Goal: Task Accomplishment & Management: Use online tool/utility

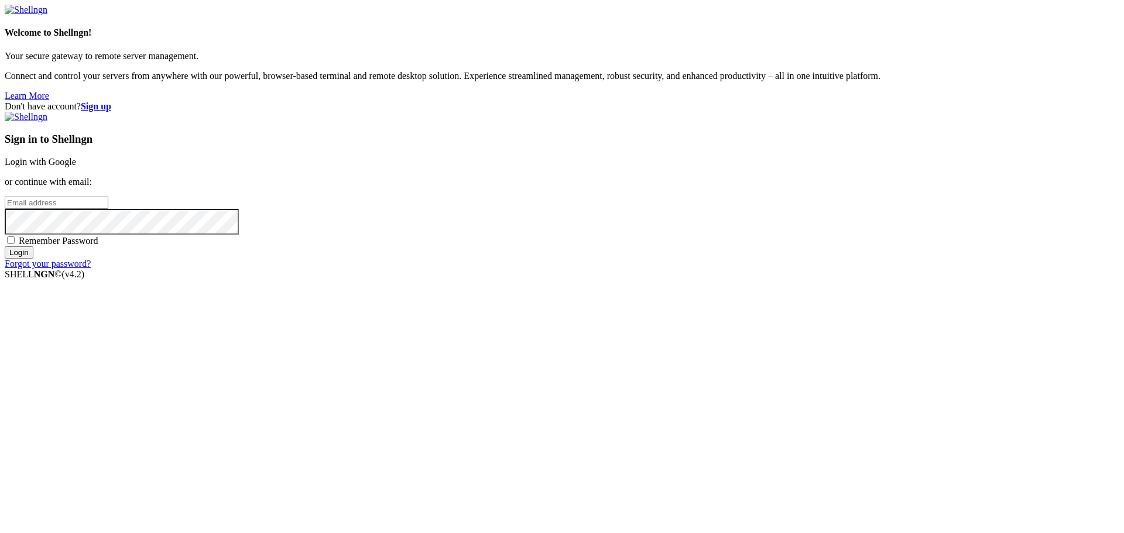
click at [76, 167] on link "Login with Google" at bounding box center [40, 162] width 71 height 10
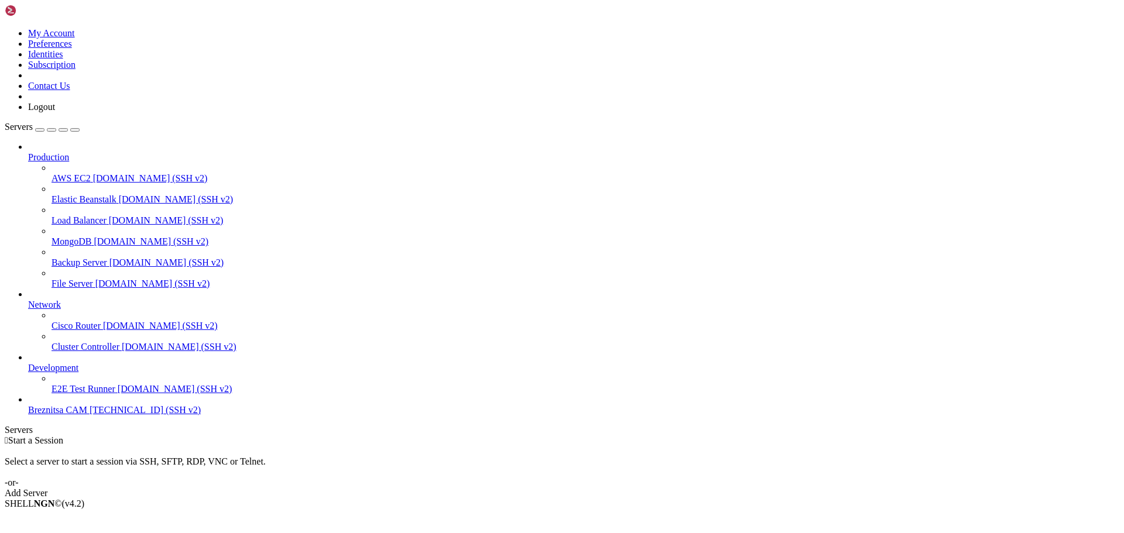
click at [67, 415] on span "Breznitsa CAM" at bounding box center [57, 410] width 59 height 10
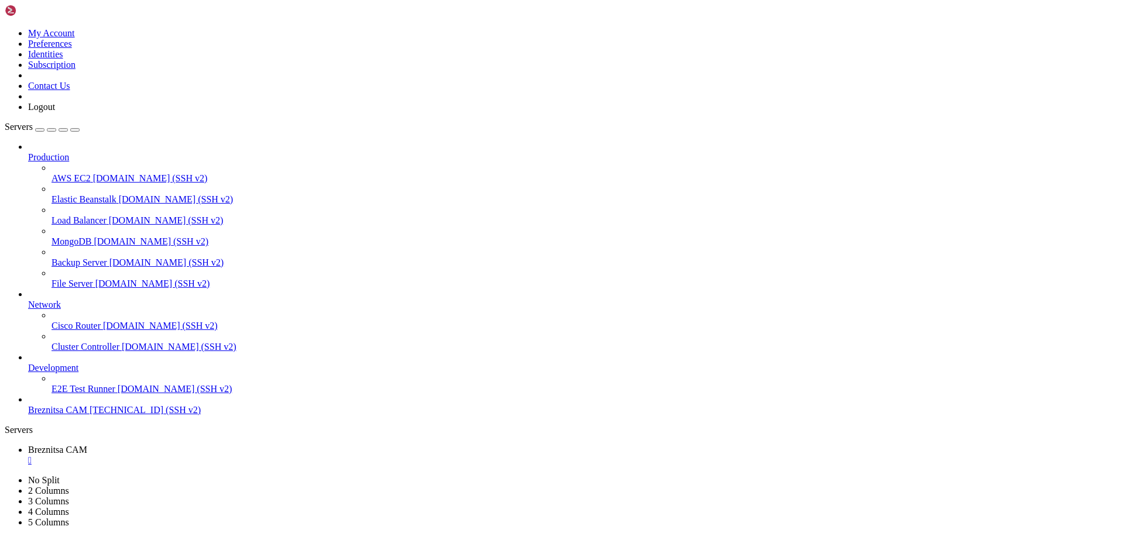
scroll to position [1512, 0]
drag, startPoint x: 280, startPoint y: 1103, endPoint x: 233, endPoint y: 1090, distance: 49.0
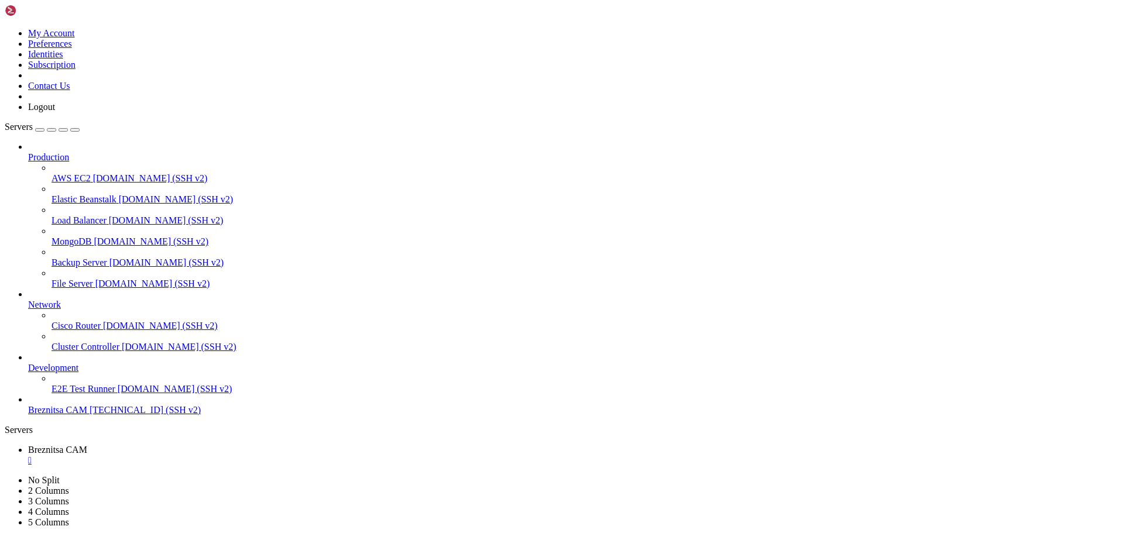
drag, startPoint x: 9, startPoint y: 1012, endPoint x: 284, endPoint y: 1072, distance: 280.9
drag, startPoint x: 136, startPoint y: 1051, endPoint x: 195, endPoint y: 1062, distance: 59.6
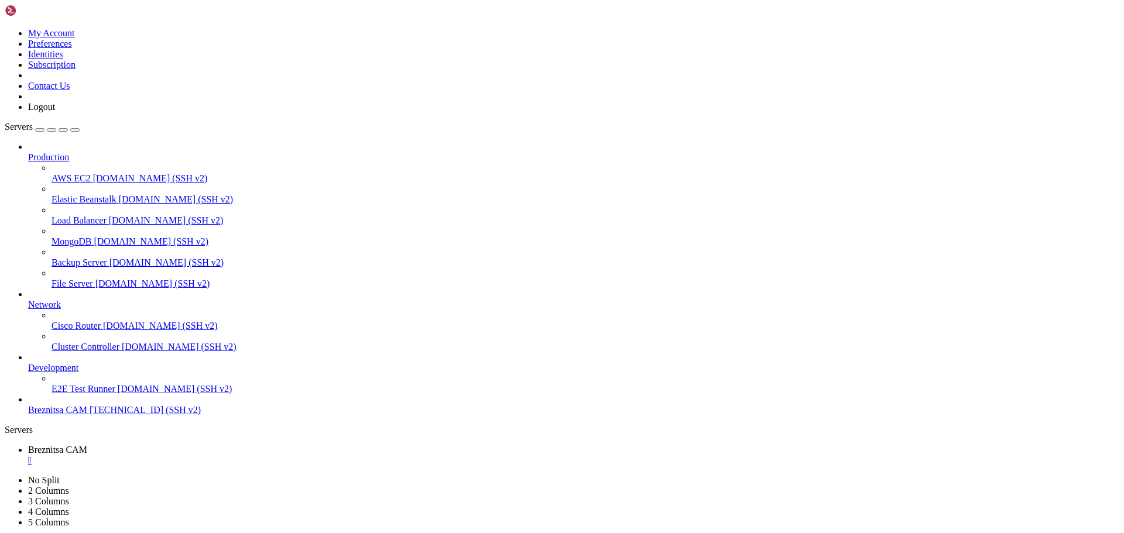
scroll to position [1842, 0]
drag, startPoint x: 10, startPoint y: 772, endPoint x: 197, endPoint y: 835, distance: 196.9
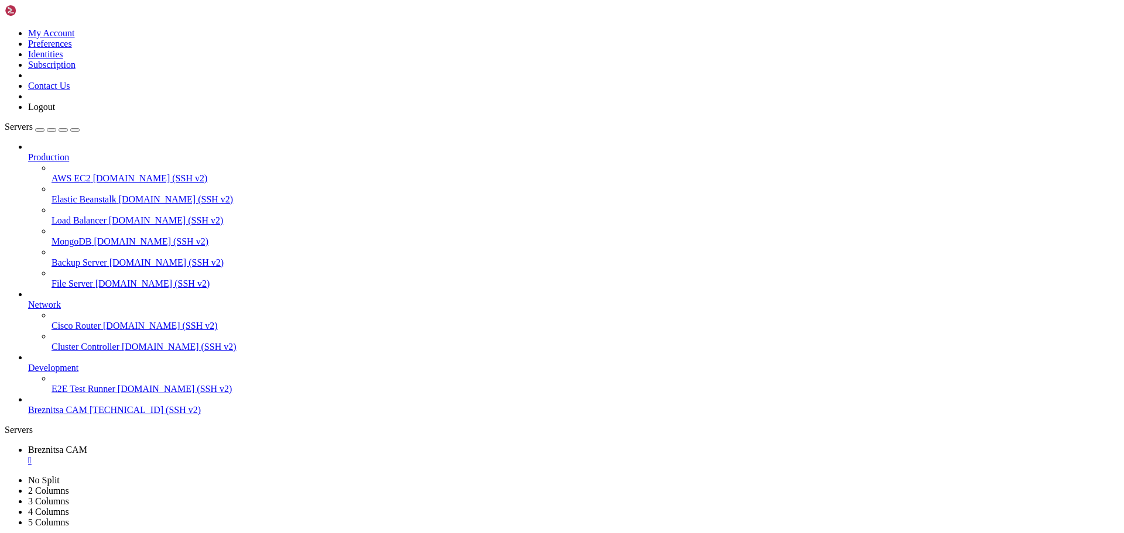
scroll to position [2089, 0]
drag, startPoint x: 221, startPoint y: 1093, endPoint x: 174, endPoint y: 1084, distance: 47.7
drag, startPoint x: 9, startPoint y: 920, endPoint x: 512, endPoint y: 1058, distance: 521.9
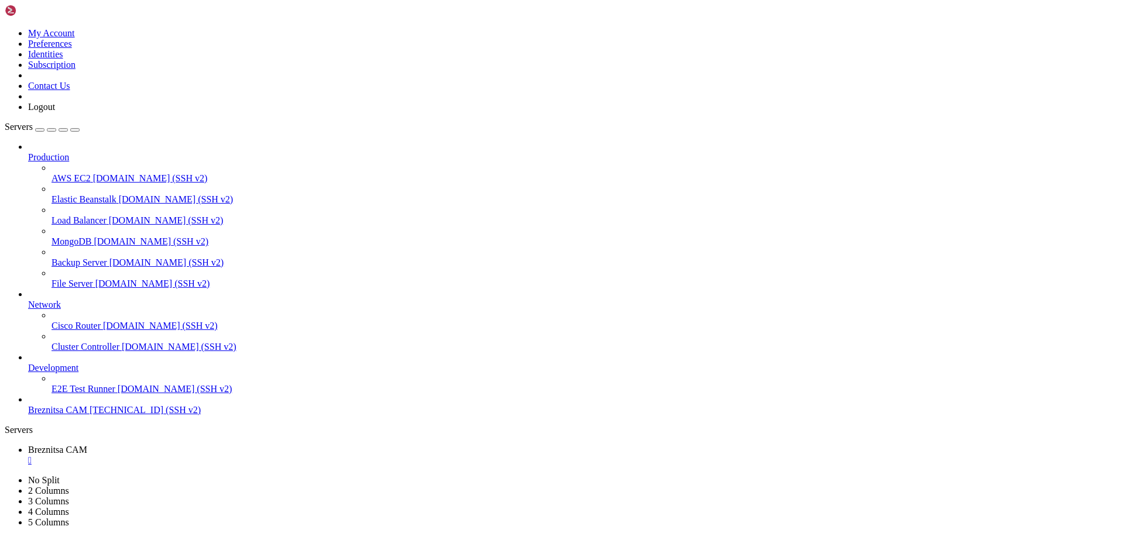
scroll to position [2099, 0]
drag, startPoint x: 355, startPoint y: 957, endPoint x: 417, endPoint y: 961, distance: 62.1
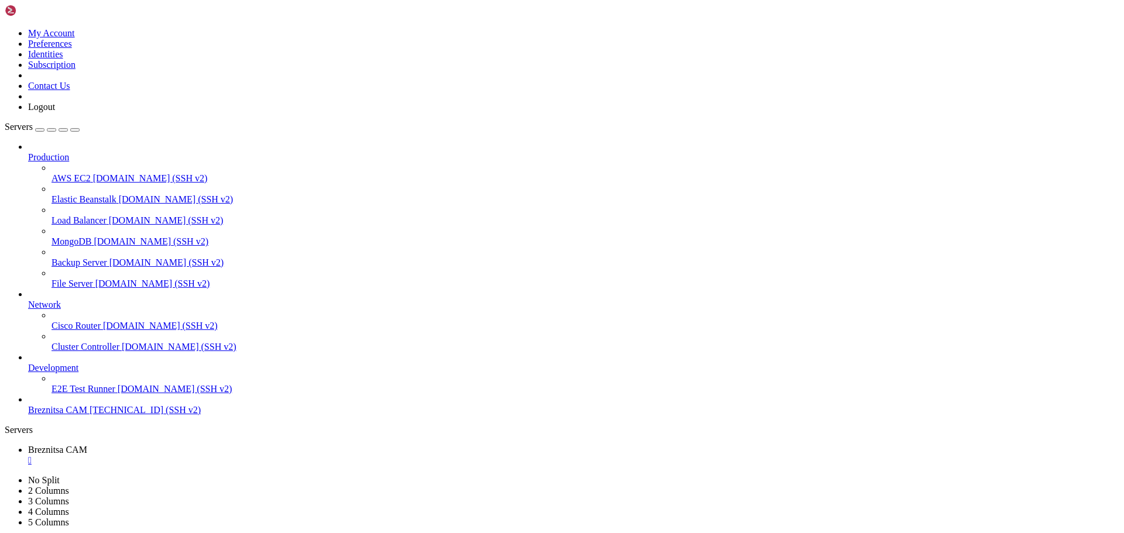
drag, startPoint x: 19, startPoint y: 942, endPoint x: 479, endPoint y: 1105, distance: 488.1
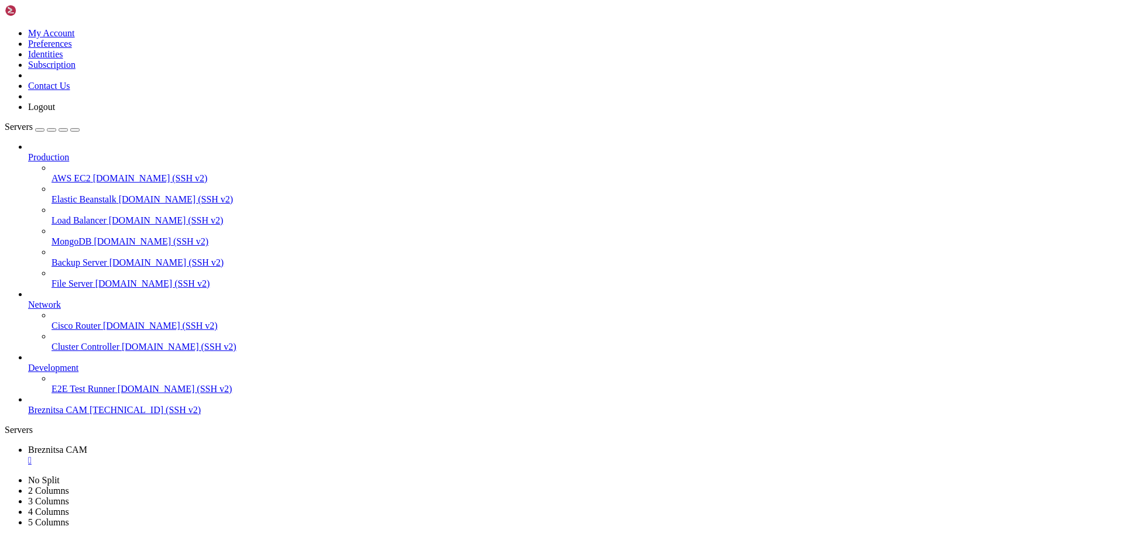
drag, startPoint x: 372, startPoint y: 953, endPoint x: 416, endPoint y: 1063, distance: 118.5
drag, startPoint x: 8, startPoint y: 902, endPoint x: 415, endPoint y: 996, distance: 418.1
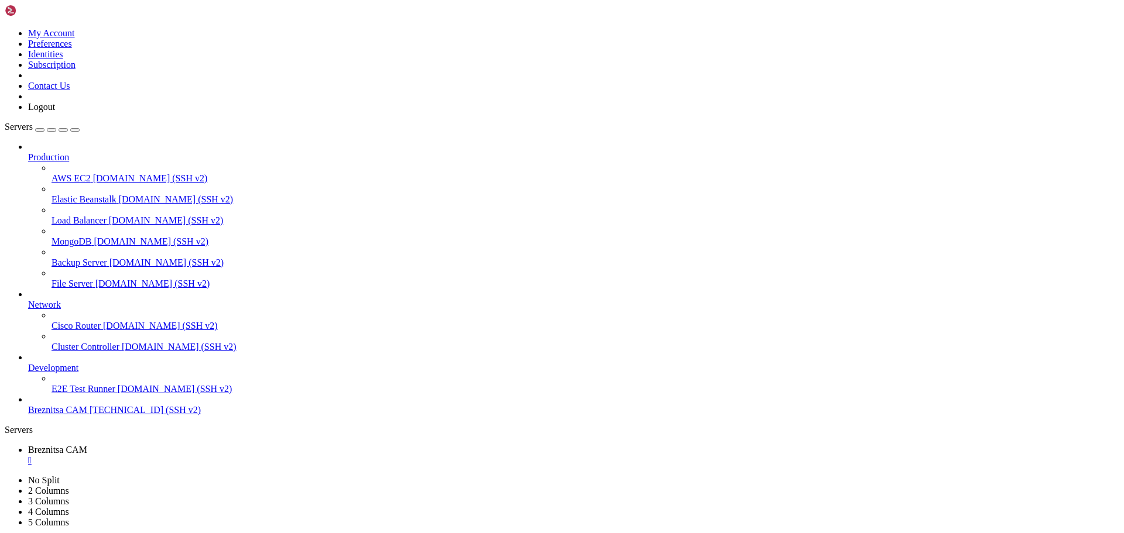
drag, startPoint x: 9, startPoint y: 899, endPoint x: 486, endPoint y: 1069, distance: 505.7
drag, startPoint x: 151, startPoint y: 955, endPoint x: 352, endPoint y: 1080, distance: 236.6
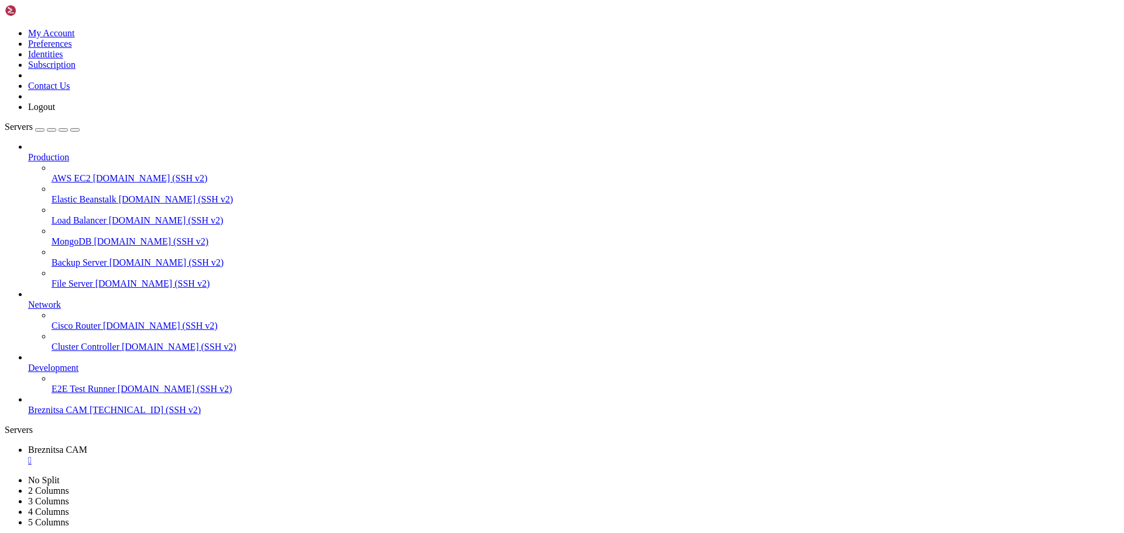
drag, startPoint x: 9, startPoint y: 888, endPoint x: 534, endPoint y: 1069, distance: 556.0
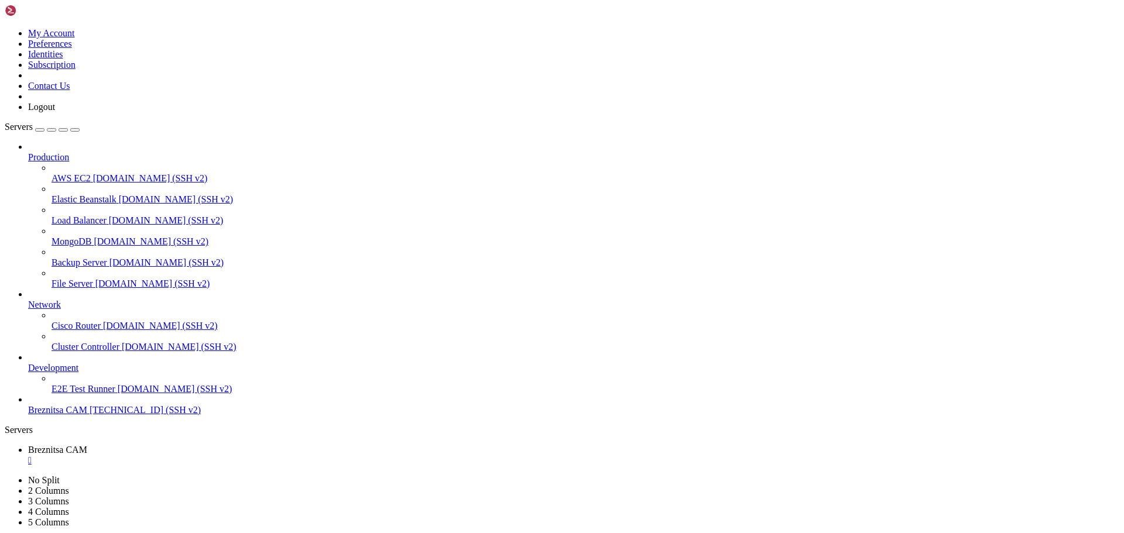
scroll to position [2328, 0]
drag, startPoint x: 233, startPoint y: 796, endPoint x: 273, endPoint y: 664, distance: 138.1
